Goal: Task Accomplishment & Management: Manage account settings

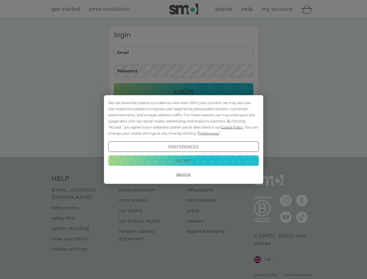
click at [232, 127] on span "Cookie Policy" at bounding box center [232, 127] width 22 height 4
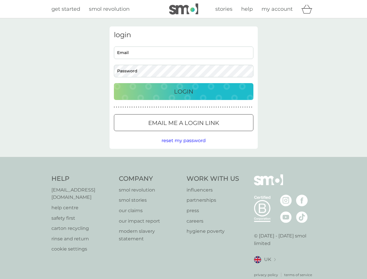
click at [208, 133] on div "login Email Password Login ● ● ● ● ● ● ● ● ● ● ● ● ● ● ● ● ● ● ● ● ● ● ● ● ● ● …" at bounding box center [184, 87] width 148 height 122
click at [184, 147] on div "login Email Password Login ● ● ● ● ● ● ● ● ● ● ● ● ● ● ● ● ● ● ● ● ● ● ● ● ● ● …" at bounding box center [184, 87] width 148 height 122
click at [184, 175] on div "Help [EMAIL_ADDRESS][DOMAIN_NAME] help centre safety first carton recycling rin…" at bounding box center [183, 226] width 265 height 103
click at [184, 161] on div "Help [EMAIL_ADDRESS][DOMAIN_NAME] help centre safety first carton recycling rin…" at bounding box center [183, 226] width 367 height 138
